Goal: Information Seeking & Learning: Learn about a topic

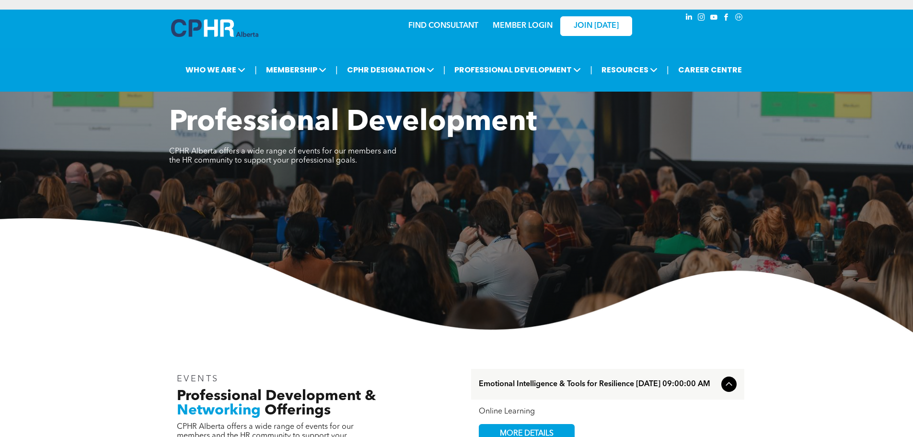
click at [450, 264] on img at bounding box center [456, 275] width 913 height 114
click at [466, 284] on img at bounding box center [456, 275] width 913 height 114
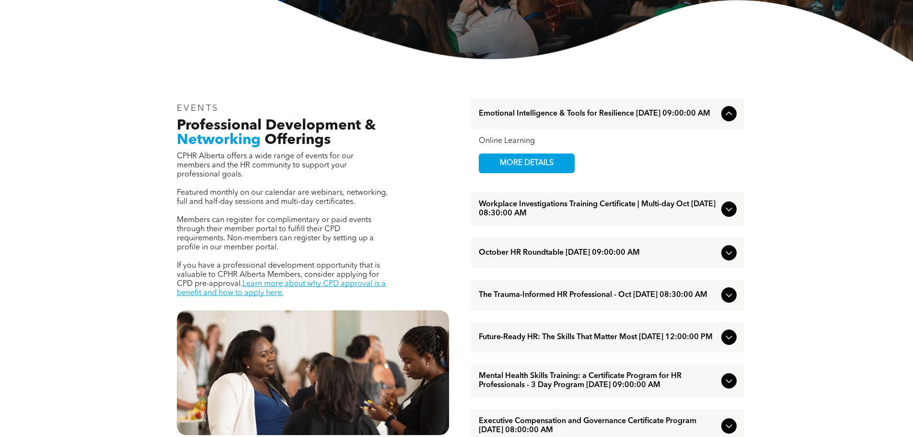
scroll to position [288, 0]
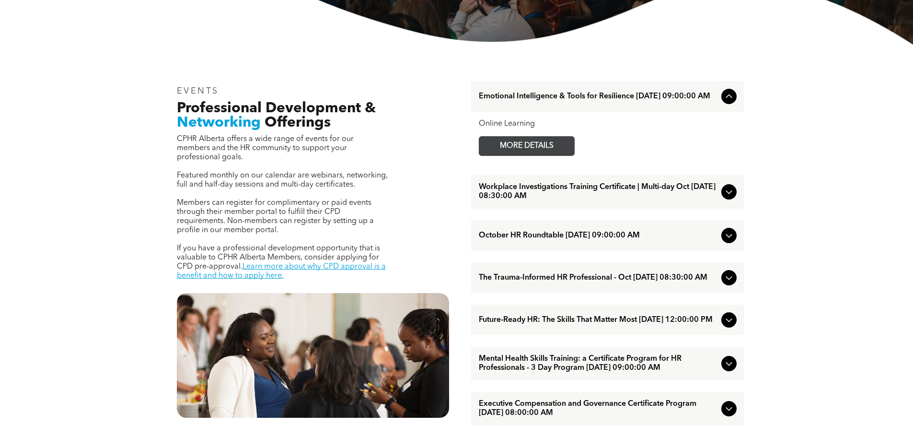
click at [540, 148] on span "MORE DETAILS" at bounding box center [527, 146] width 76 height 19
click at [733, 238] on icon at bounding box center [729, 236] width 12 height 12
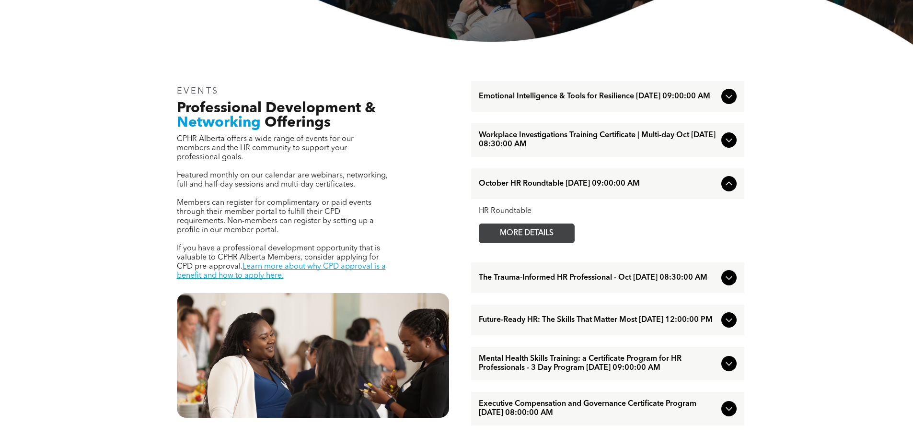
click at [562, 235] on span "MORE DETAILS" at bounding box center [527, 233] width 76 height 19
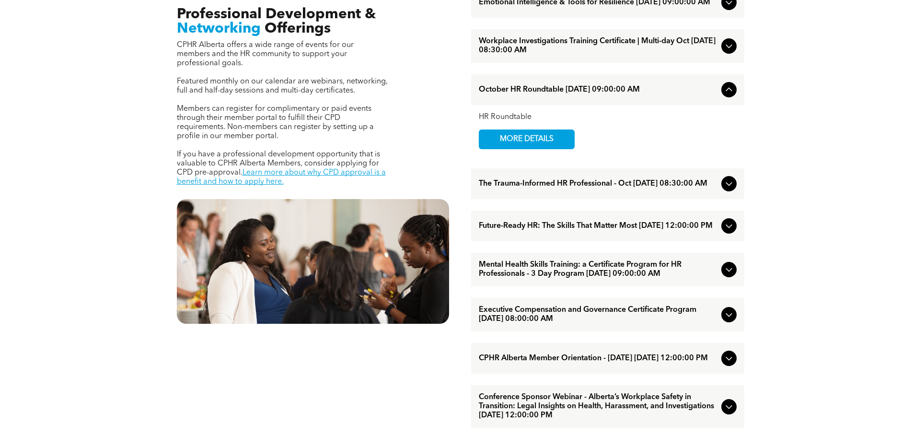
scroll to position [383, 0]
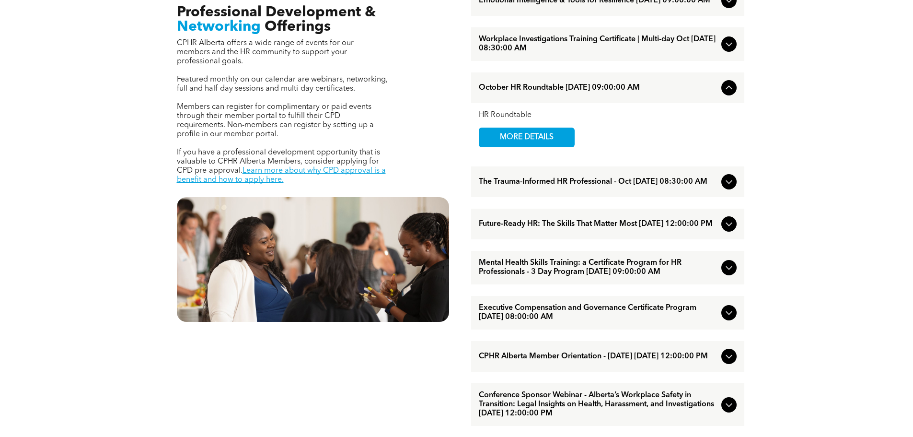
click at [725, 93] on icon at bounding box center [729, 88] width 12 height 12
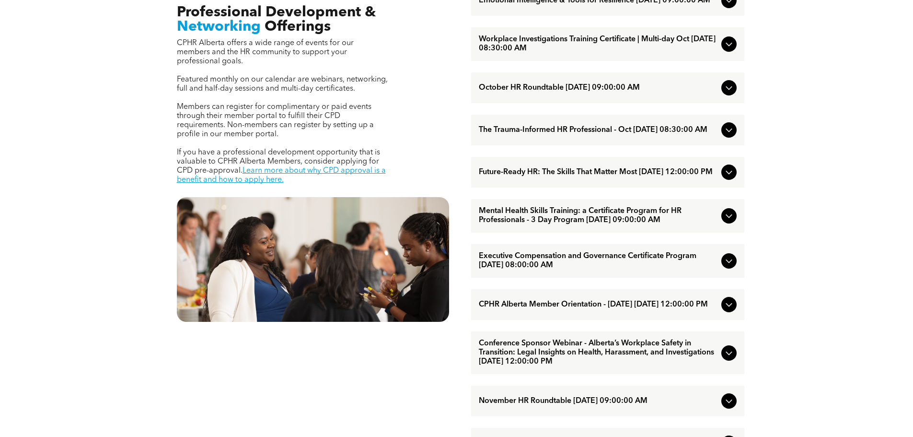
click at [734, 178] on icon at bounding box center [729, 172] width 12 height 12
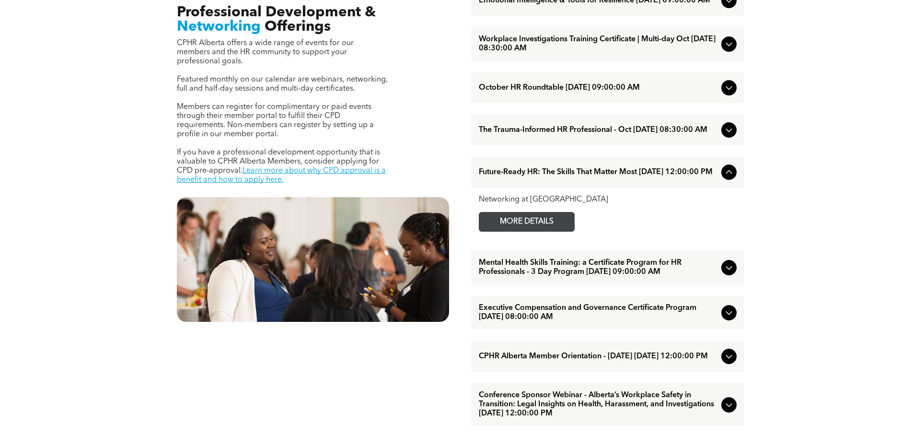
click at [498, 231] on span "MORE DETAILS" at bounding box center [527, 221] width 76 height 19
click at [733, 178] on icon at bounding box center [729, 172] width 12 height 12
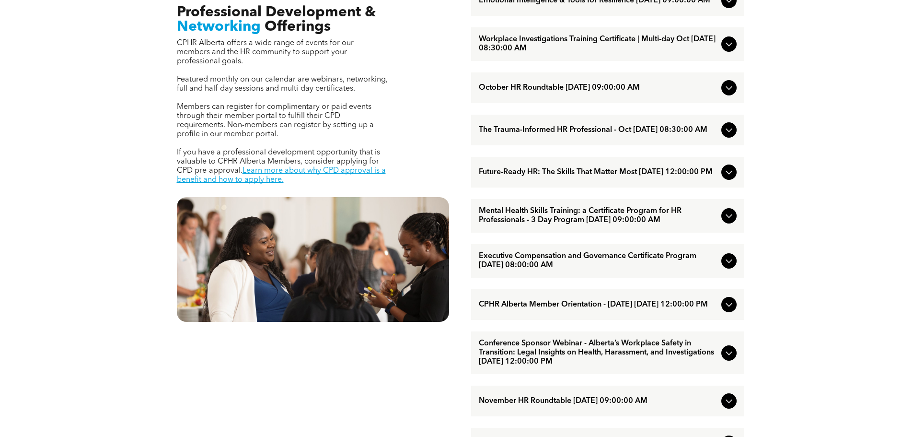
click at [732, 266] on icon at bounding box center [729, 261] width 12 height 12
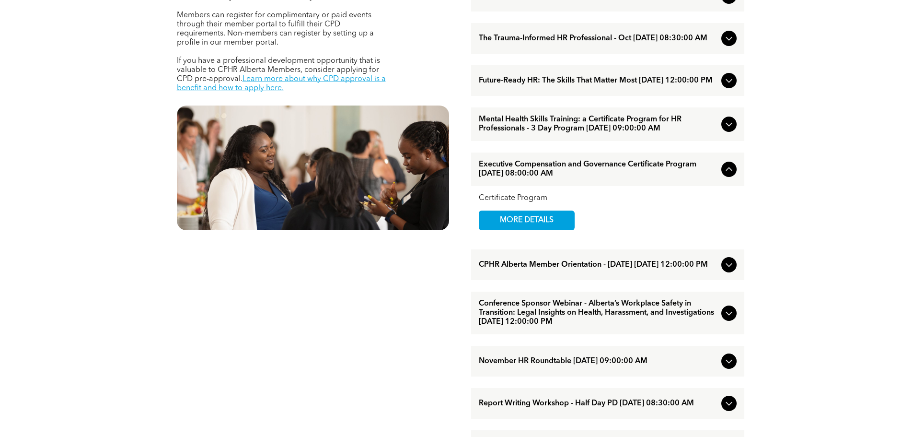
scroll to position [479, 0]
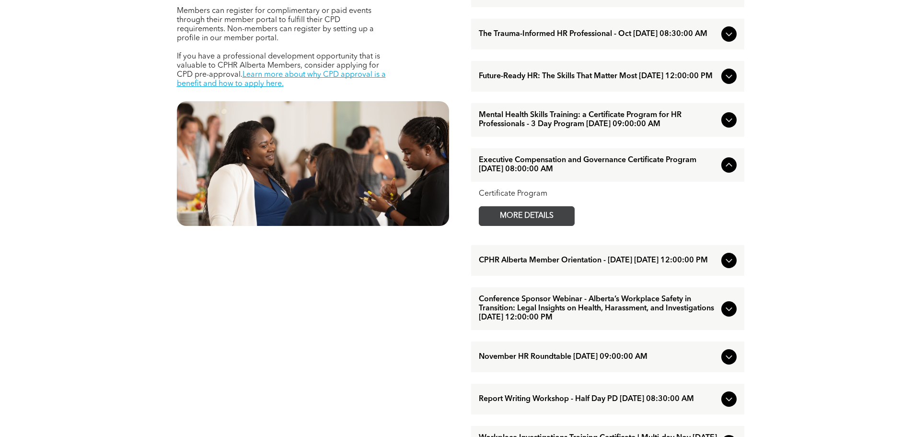
click at [542, 225] on span "MORE DETAILS" at bounding box center [527, 216] width 76 height 19
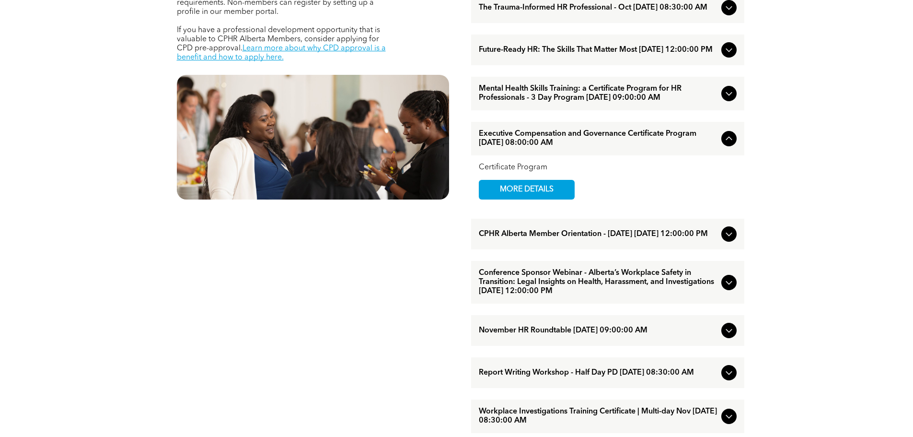
scroll to position [527, 0]
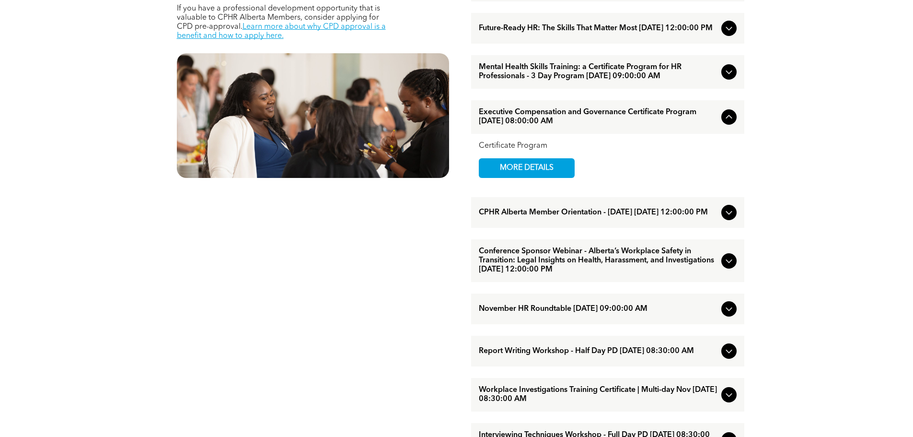
click at [733, 123] on icon at bounding box center [729, 117] width 12 height 12
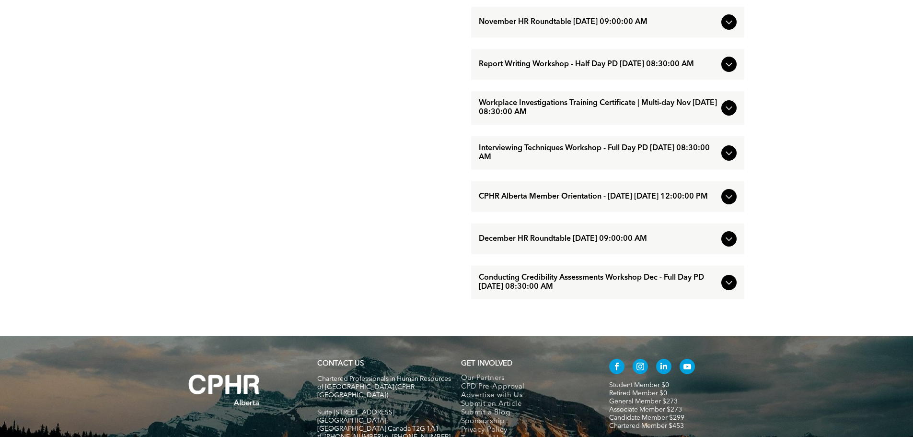
scroll to position [767, 0]
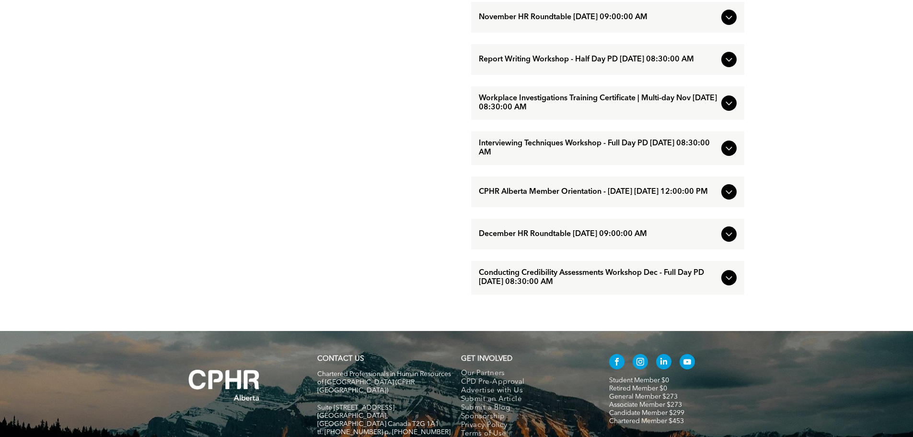
click at [730, 240] on icon at bounding box center [729, 234] width 12 height 12
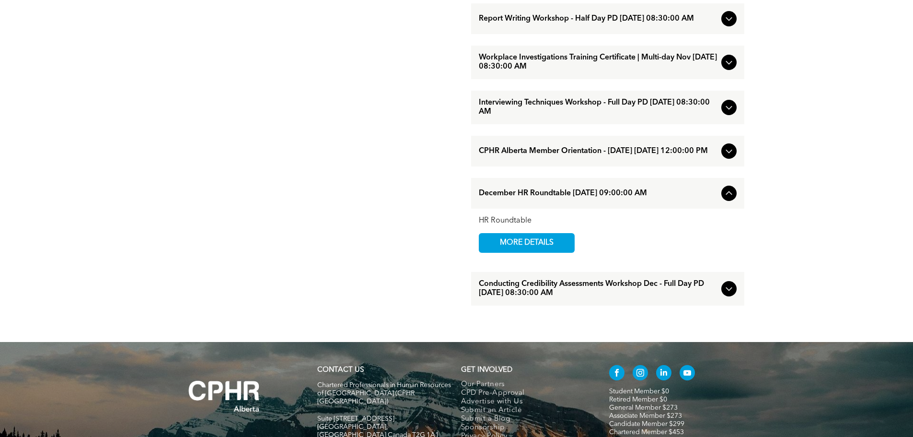
scroll to position [863, 0]
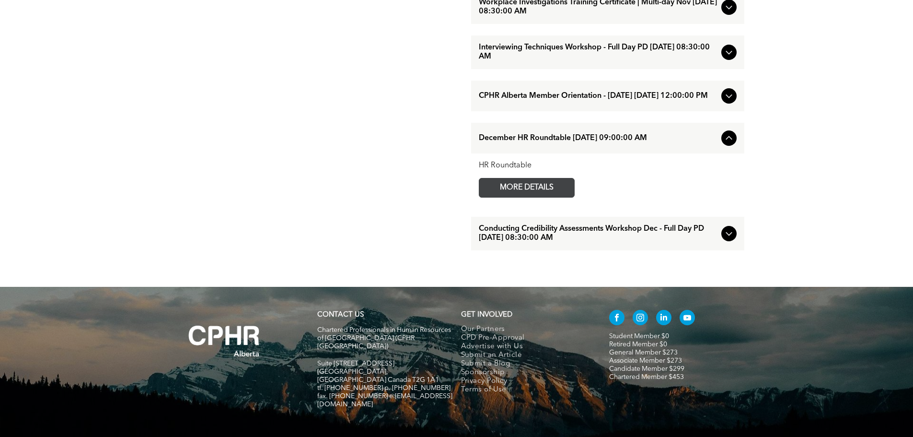
click at [532, 197] on span "MORE DETAILS" at bounding box center [527, 187] width 76 height 19
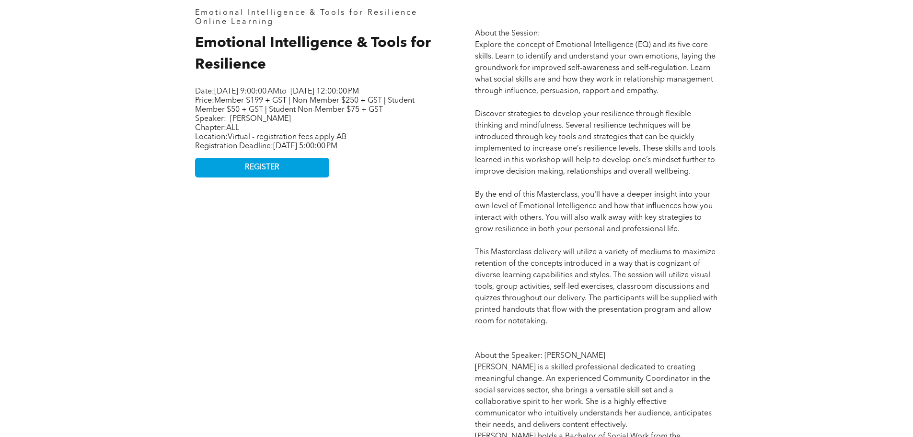
scroll to position [527, 0]
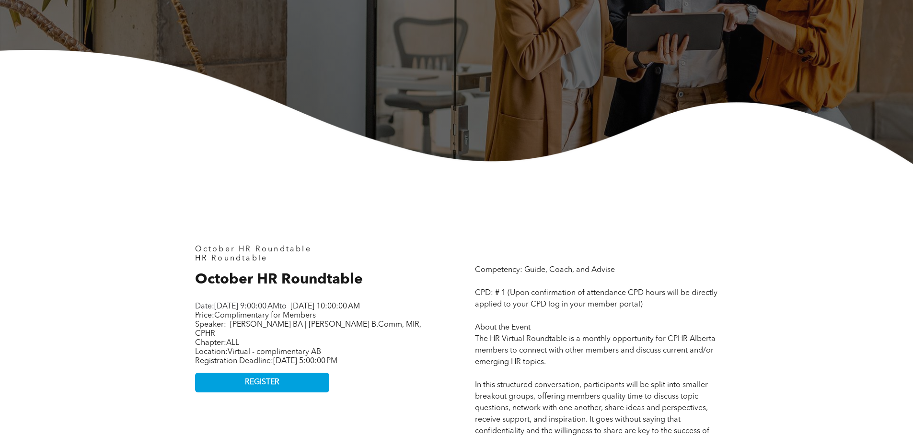
scroll to position [383, 0]
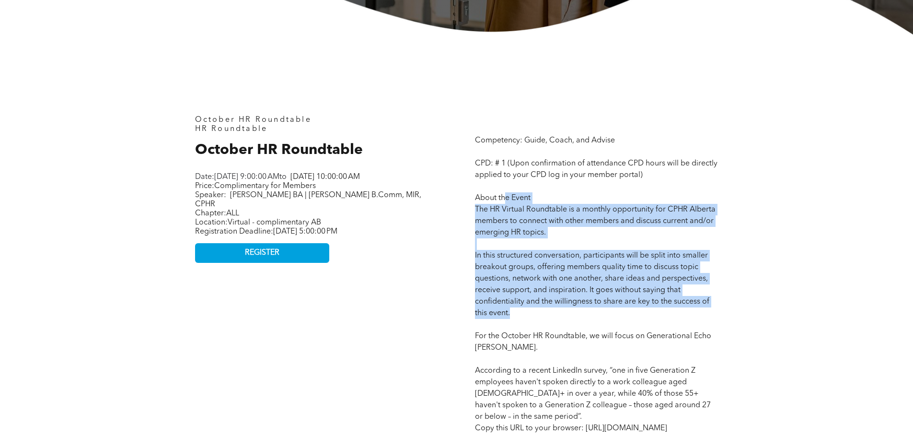
drag, startPoint x: 504, startPoint y: 204, endPoint x: 718, endPoint y: 309, distance: 239.0
click at [718, 309] on div "Competency: Guide, Coach, and Advise CPD: # 1 (Upon confirmation of attendance …" at bounding box center [596, 407] width 258 height 598
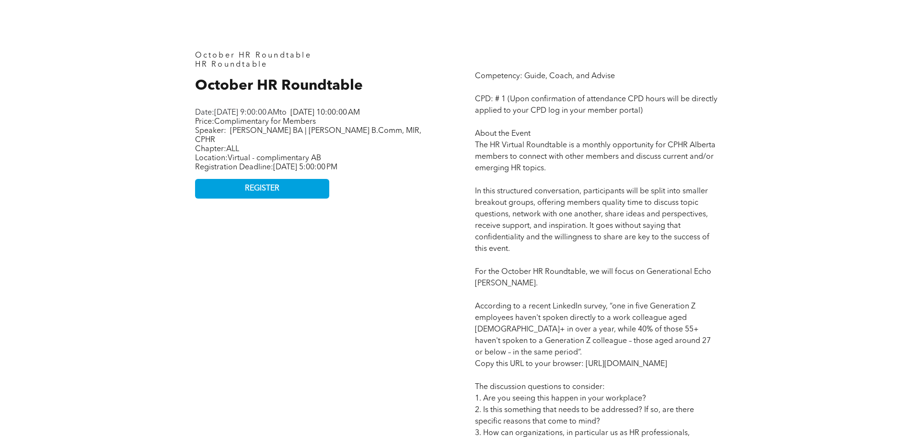
scroll to position [479, 0]
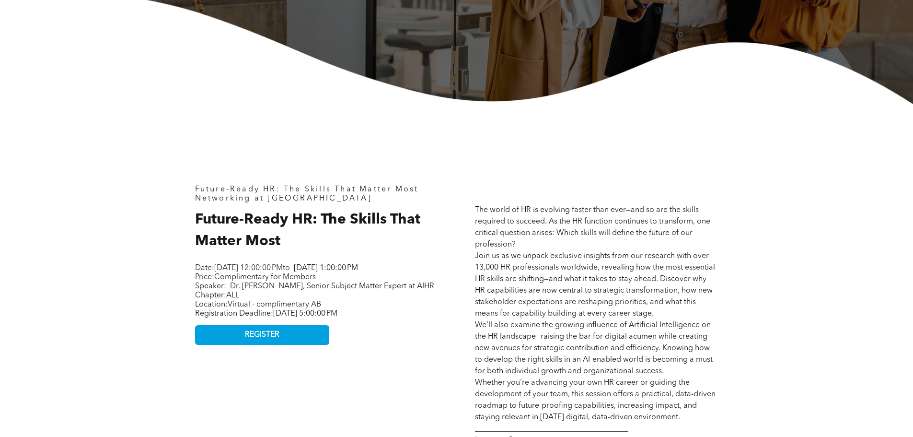
scroll to position [336, 0]
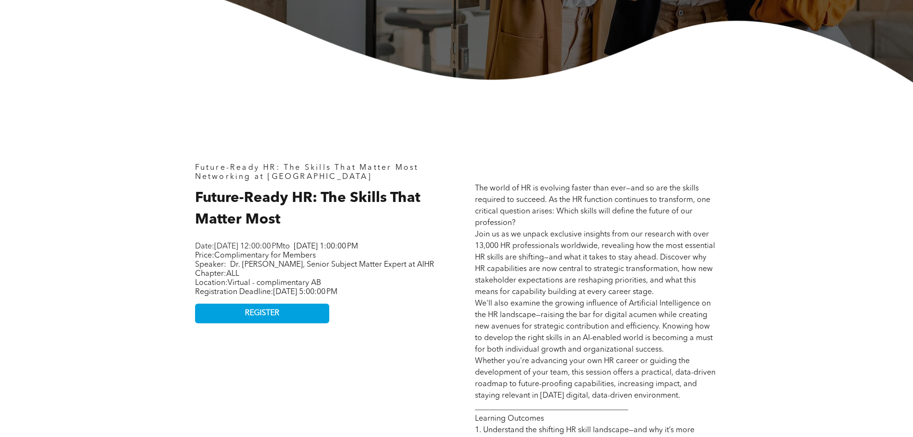
drag, startPoint x: 206, startPoint y: 253, endPoint x: 434, endPoint y: 307, distance: 234.0
click at [434, 298] on div "Date: [DATE] 12:00:00 PM to [DATE] 1:00:00 PM Price: Complimentary for Members …" at bounding box center [315, 269] width 240 height 57
drag, startPoint x: 434, startPoint y: 307, endPoint x: 456, endPoint y: 299, distance: 23.5
click at [435, 308] on div "Future-Ready HR: The Skills That Matter Most Networking at [GEOGRAPHIC_DATA] Fu…" at bounding box center [316, 420] width 258 height 529
click at [494, 244] on span "The world of HR is evolving faster than ever—and so are the skills required to …" at bounding box center [595, 430] width 241 height 491
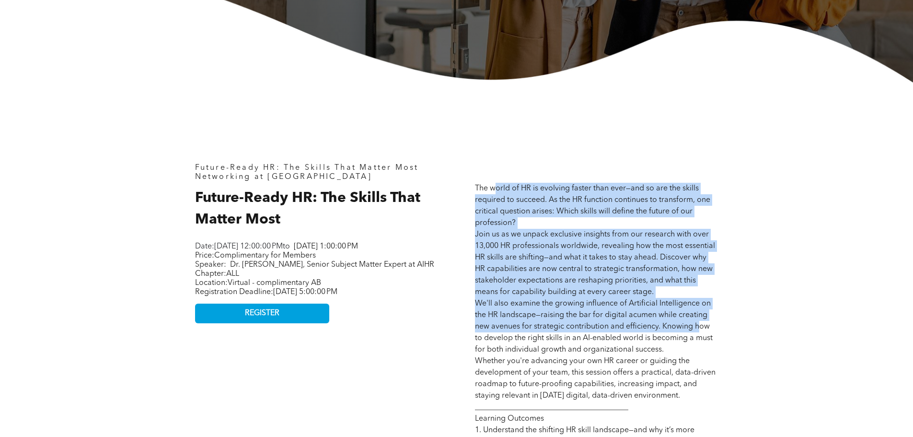
drag, startPoint x: 498, startPoint y: 187, endPoint x: 700, endPoint y: 324, distance: 244.1
click at [700, 324] on span "The world of HR is evolving faster than ever—and so are the skills required to …" at bounding box center [595, 430] width 241 height 491
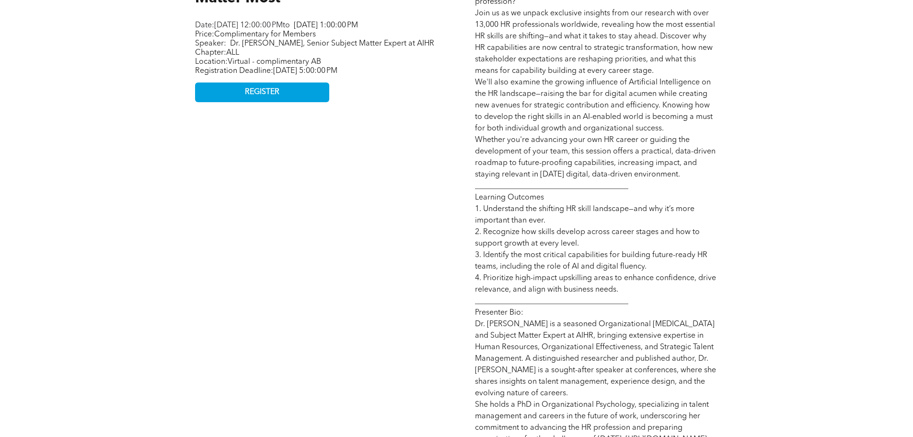
scroll to position [575, 0]
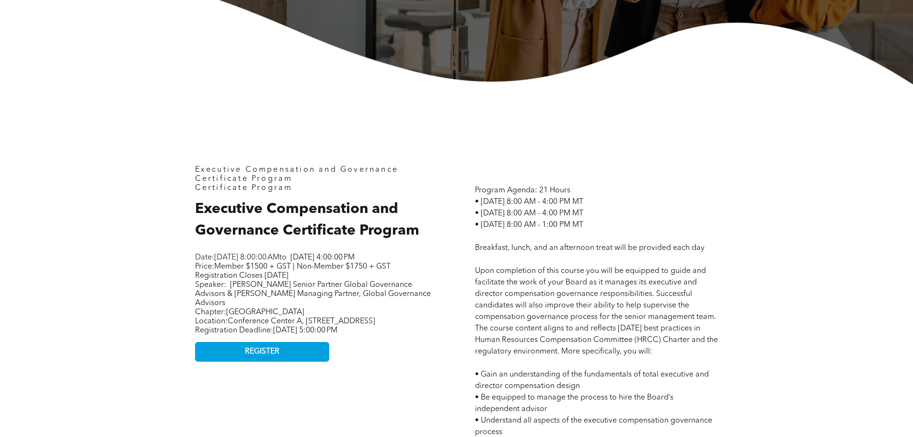
scroll to position [336, 0]
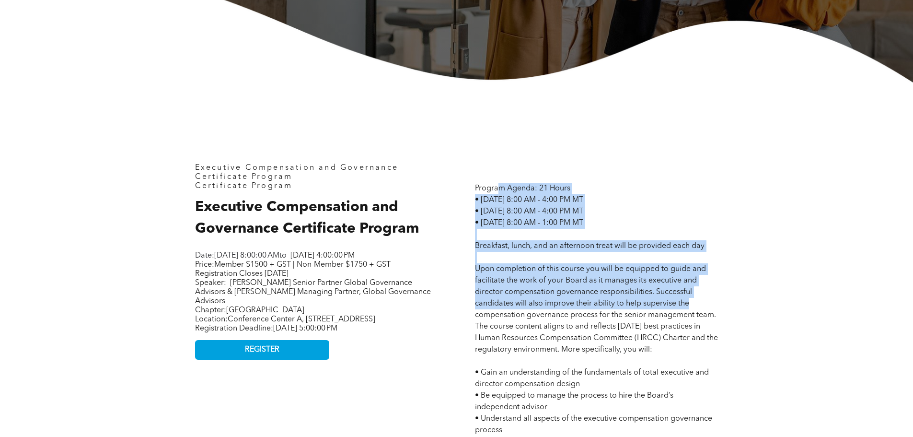
drag, startPoint x: 497, startPoint y: 194, endPoint x: 702, endPoint y: 305, distance: 233.3
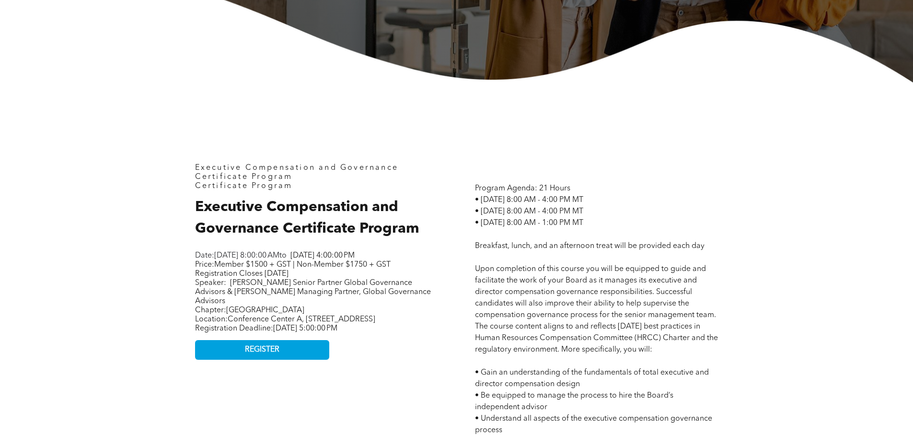
drag, startPoint x: 498, startPoint y: 330, endPoint x: 715, endPoint y: 347, distance: 217.8
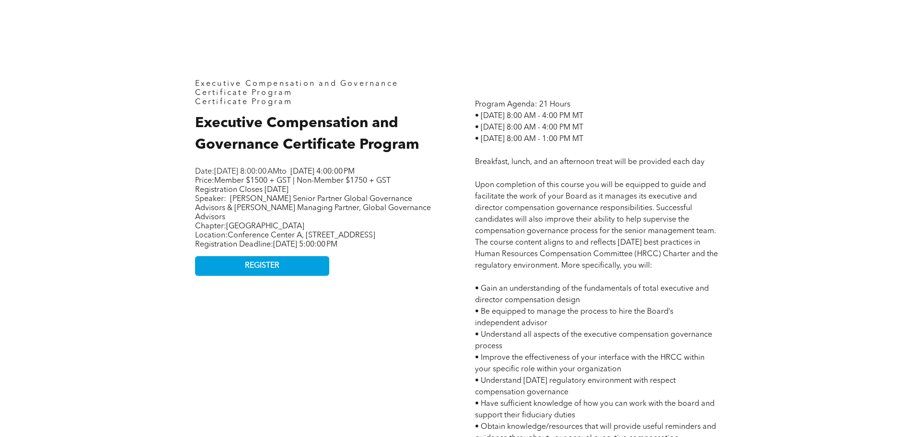
scroll to position [431, 0]
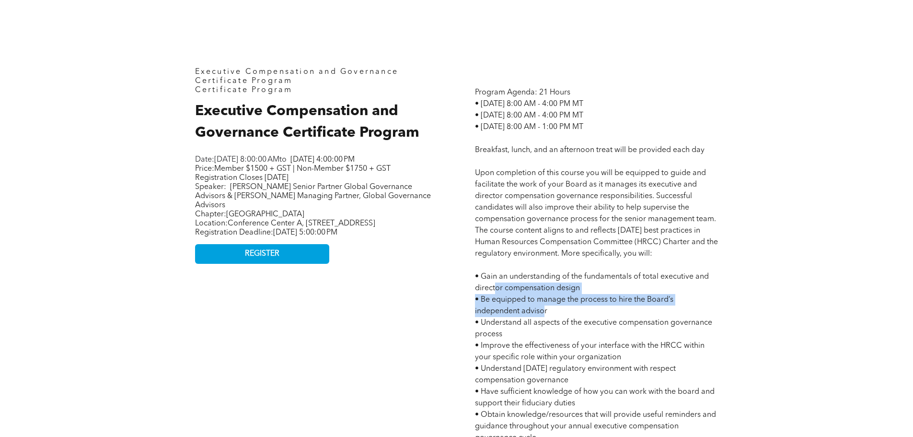
drag, startPoint x: 495, startPoint y: 284, endPoint x: 546, endPoint y: 311, distance: 58.1
click at [546, 311] on span "Program Agenda: 21 Hours • Tuesday October 21, 2025 - 8:00 AM - 4:00 PM MT • We…" at bounding box center [596, 386] width 243 height 594
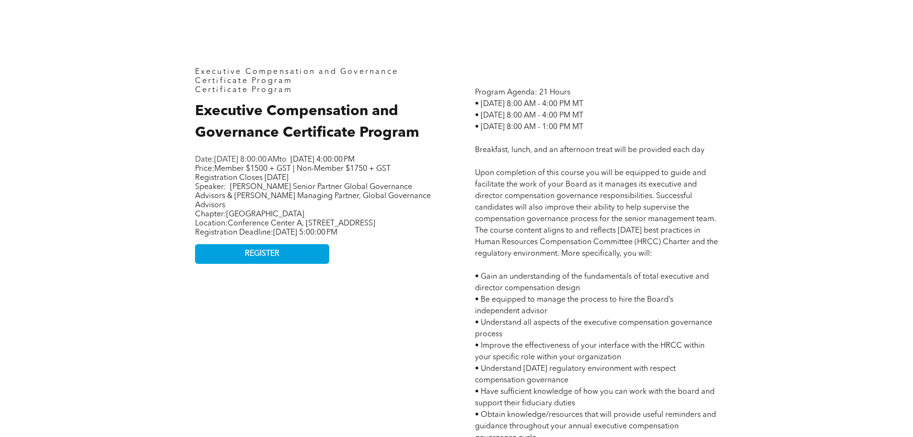
click at [665, 312] on p "Program Agenda: 21 Hours • Tuesday October 21, 2025 - 8:00 AM - 4:00 PM MT • We…" at bounding box center [596, 386] width 243 height 598
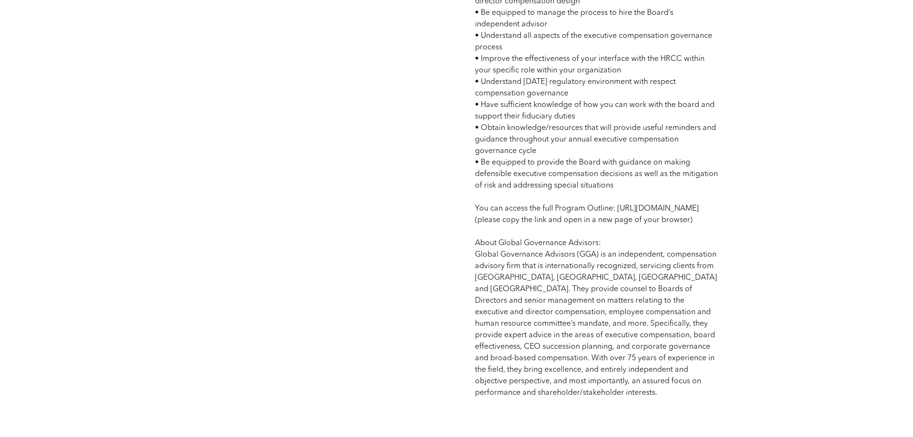
scroll to position [719, 0]
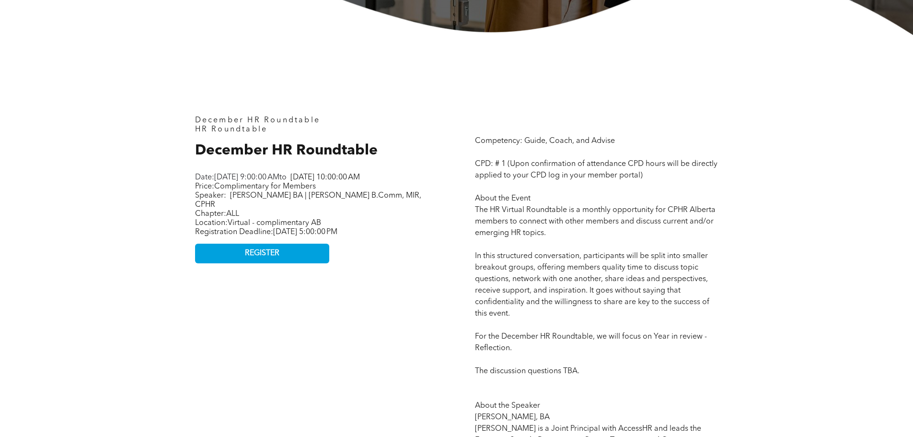
scroll to position [383, 0]
